Goal: Task Accomplishment & Management: Use online tool/utility

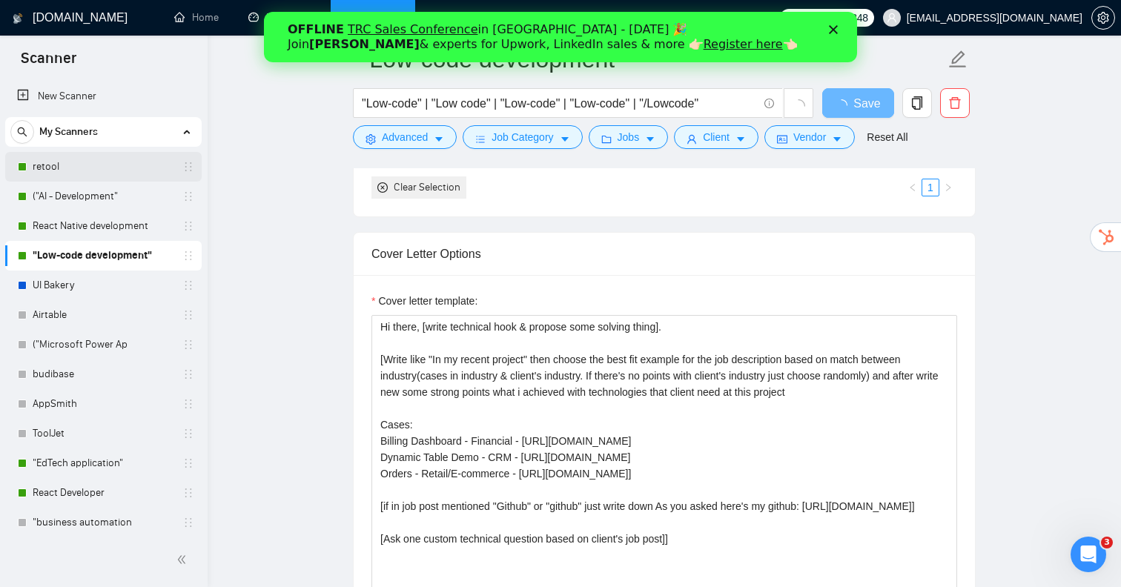
click at [77, 174] on link "retool" at bounding box center [103, 167] width 141 height 30
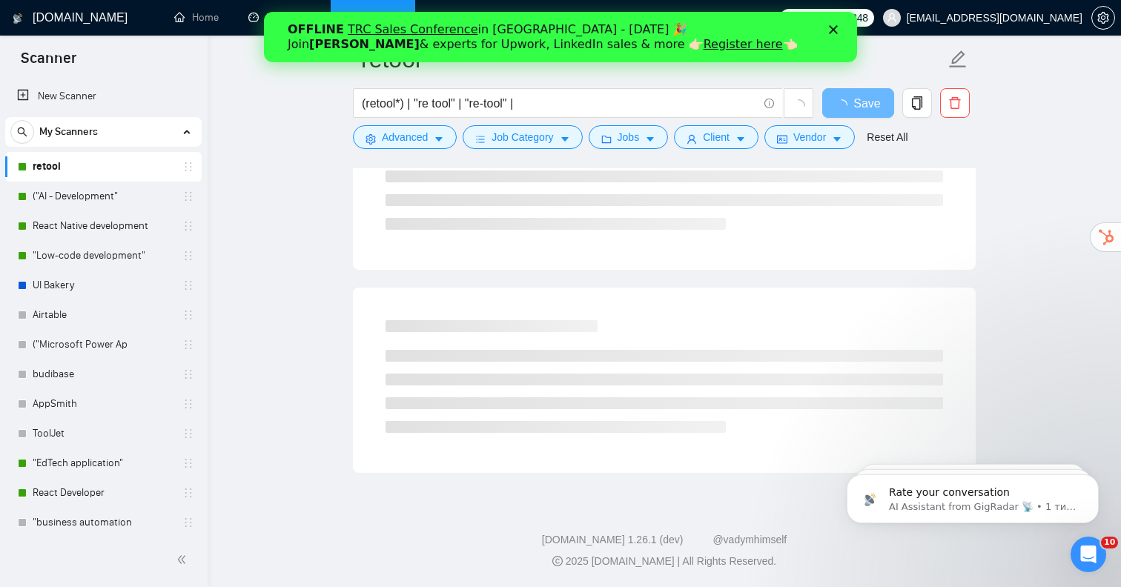
scroll to position [806, 0]
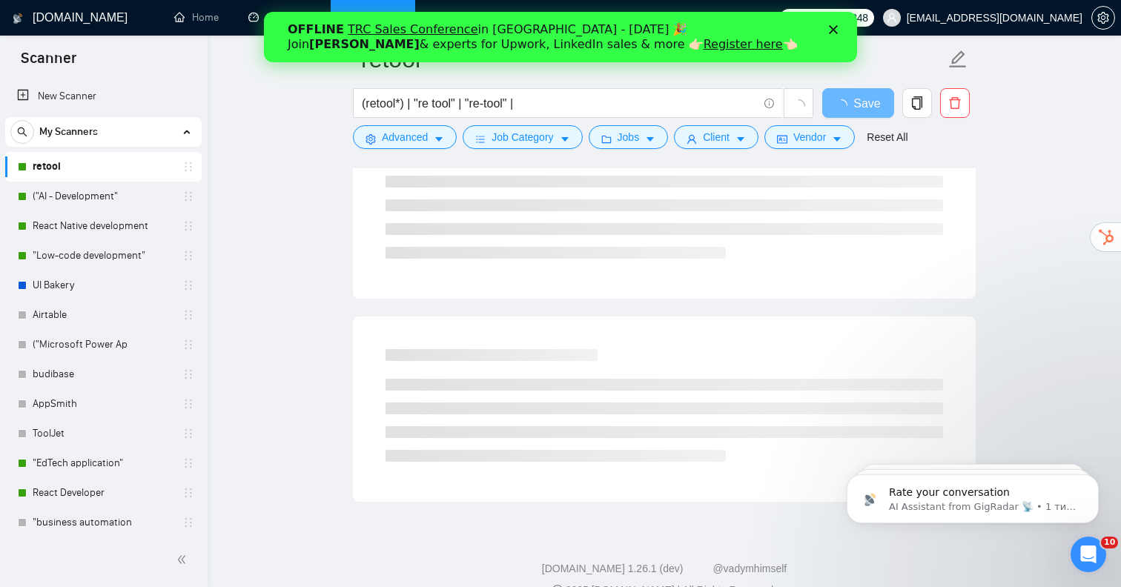
click at [834, 30] on polygon "Закрити" at bounding box center [833, 29] width 9 height 9
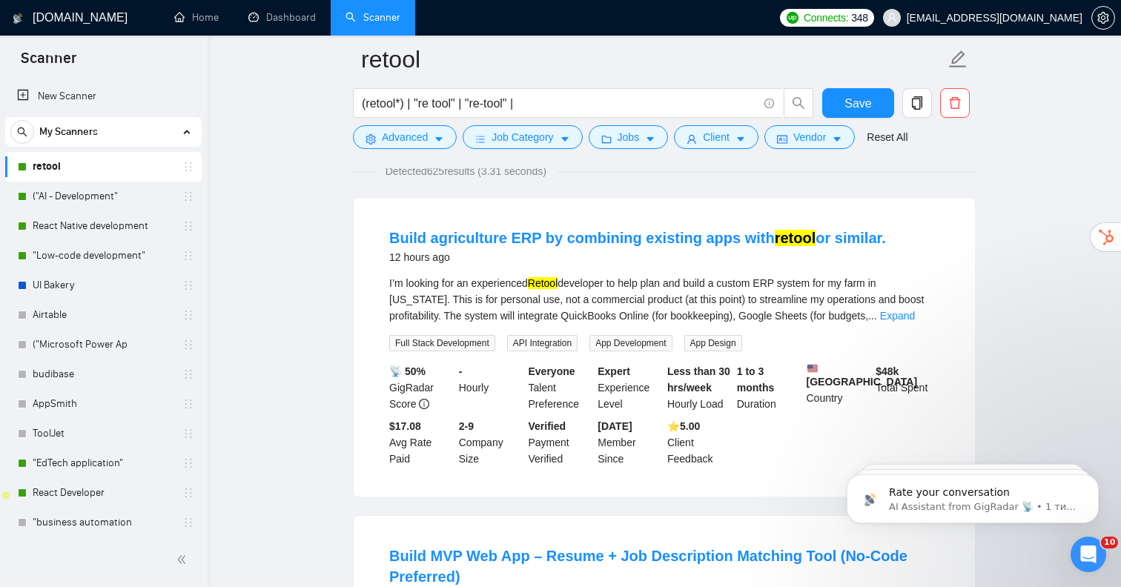
scroll to position [0, 0]
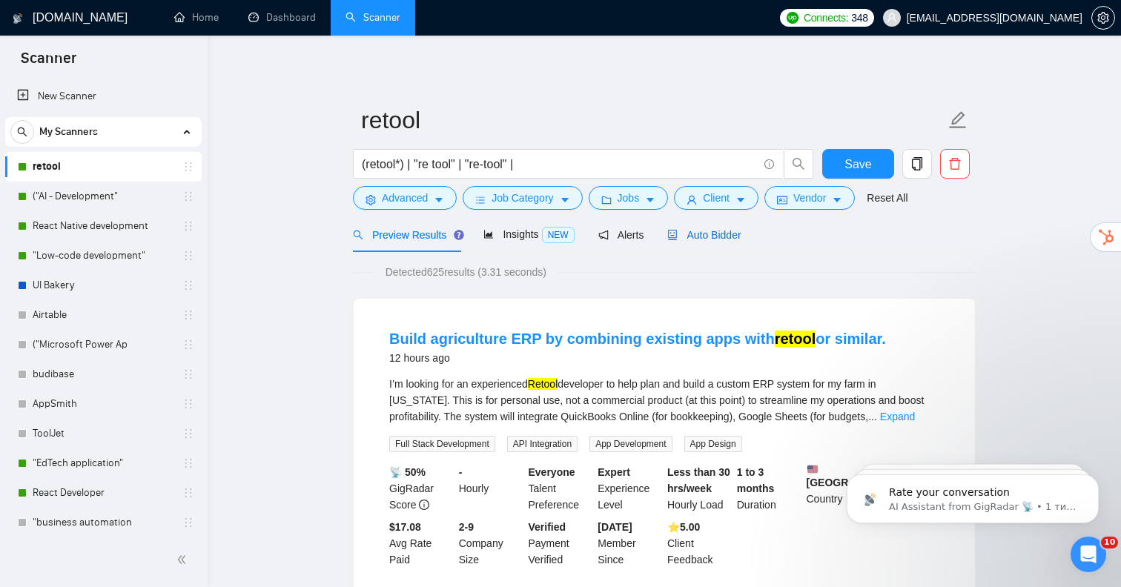
click at [707, 236] on span "Auto Bidder" at bounding box center [703, 235] width 73 height 12
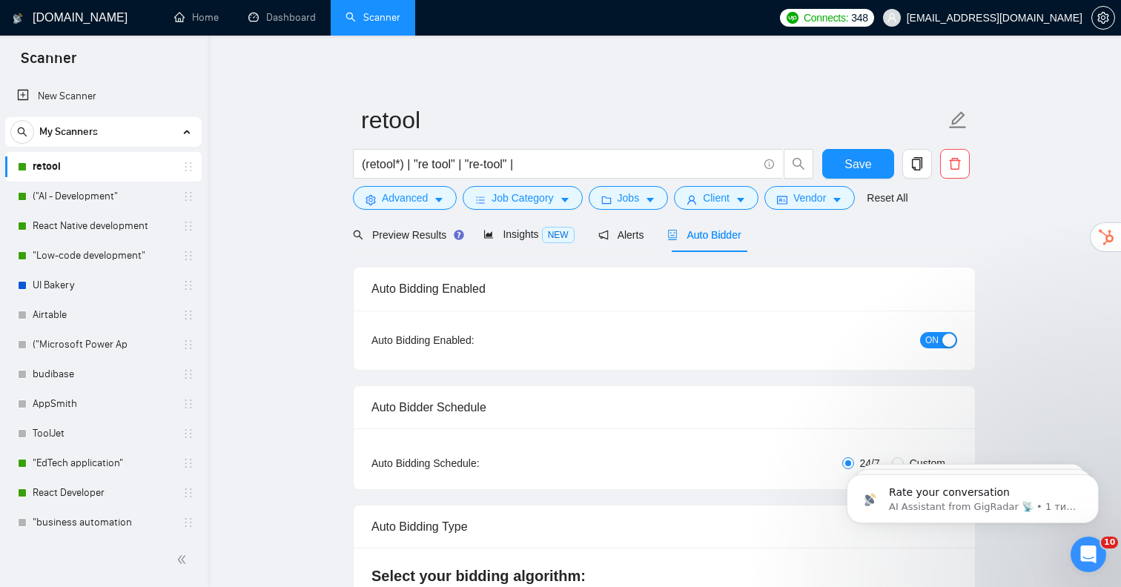
checkbox input "true"
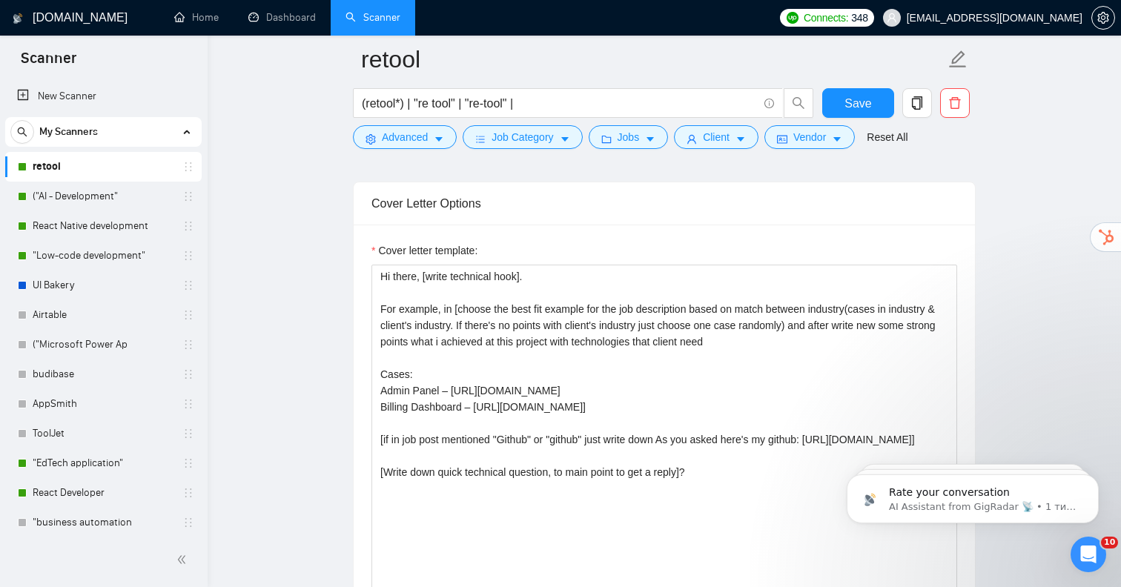
scroll to position [1766, 0]
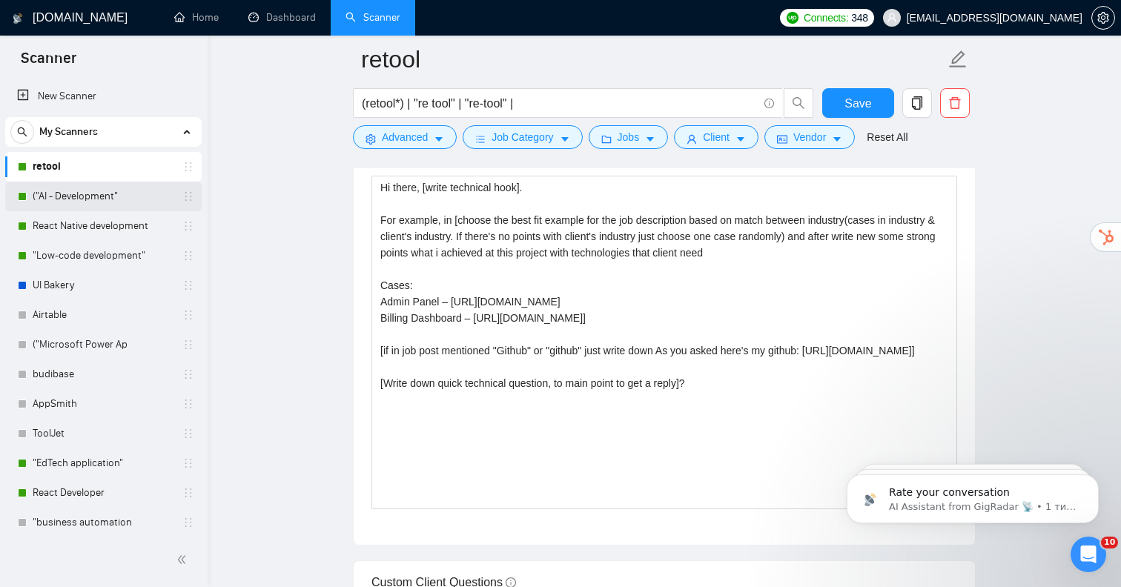
click at [108, 204] on link "("AI - Development"" at bounding box center [103, 197] width 141 height 30
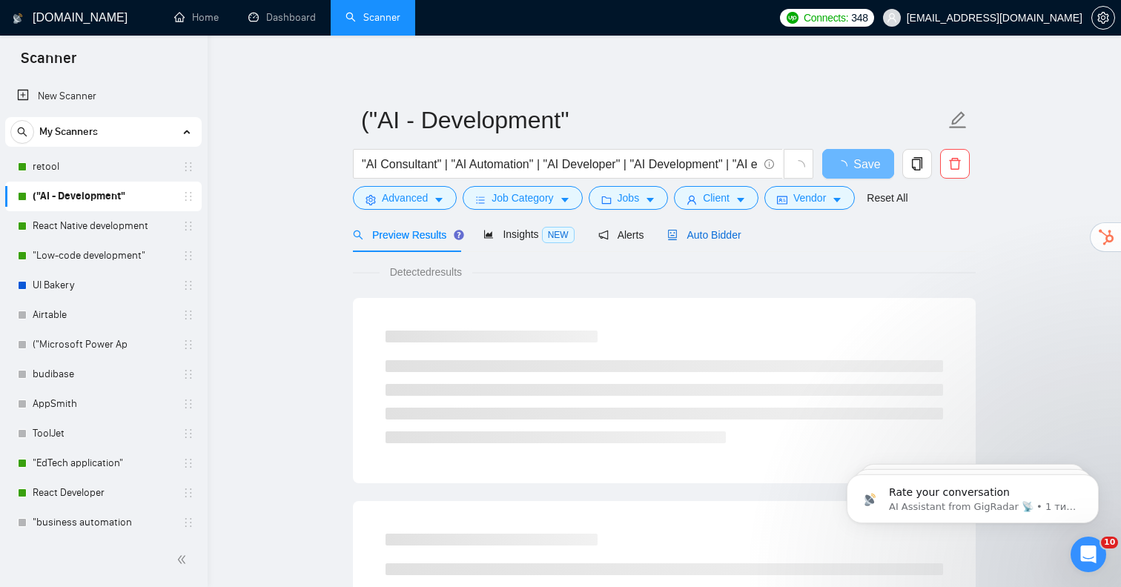
click at [729, 237] on span "Auto Bidder" at bounding box center [703, 235] width 73 height 12
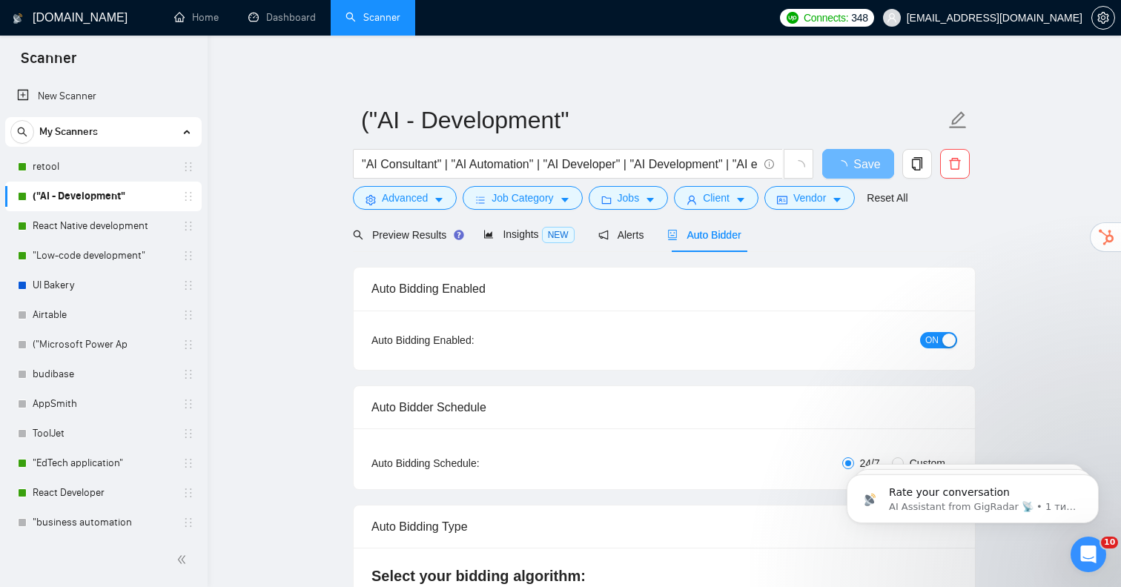
radio input "false"
radio input "true"
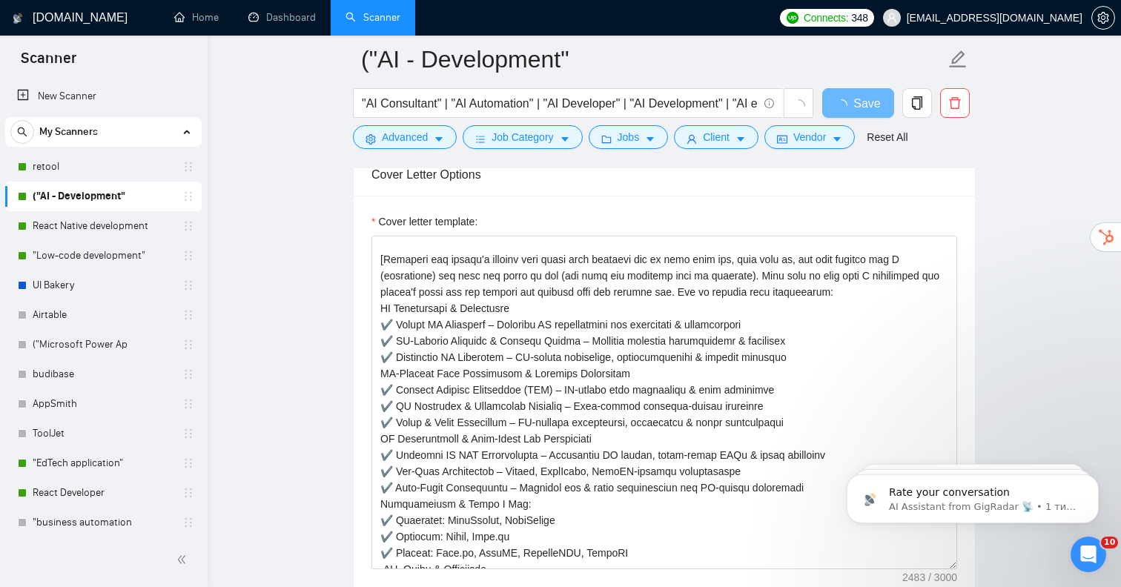
scroll to position [55, 0]
